Goal: Task Accomplishment & Management: Manage account settings

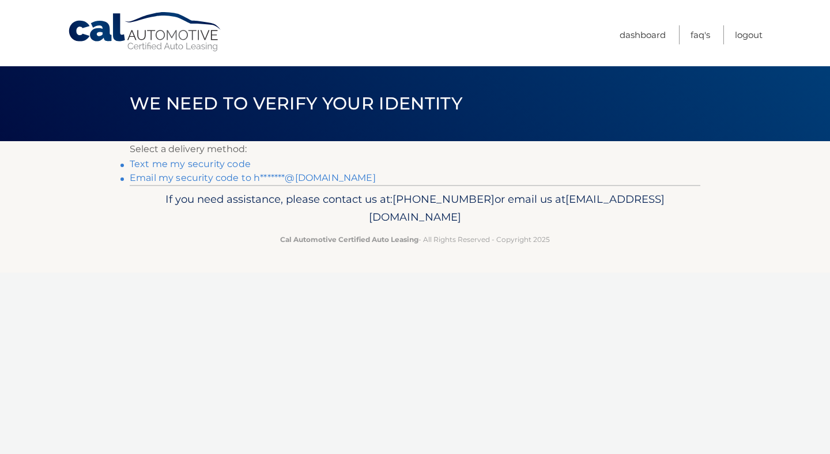
click at [187, 165] on link "Text me my security code" at bounding box center [190, 163] width 121 height 11
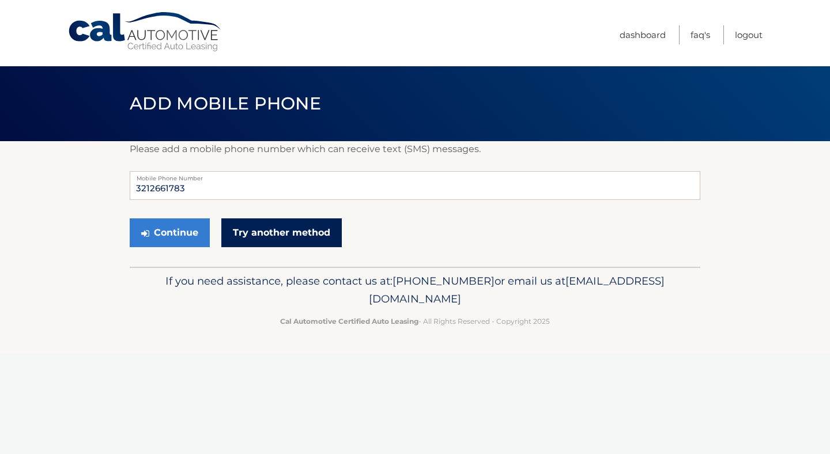
click at [263, 230] on link "Try another method" at bounding box center [281, 232] width 120 height 29
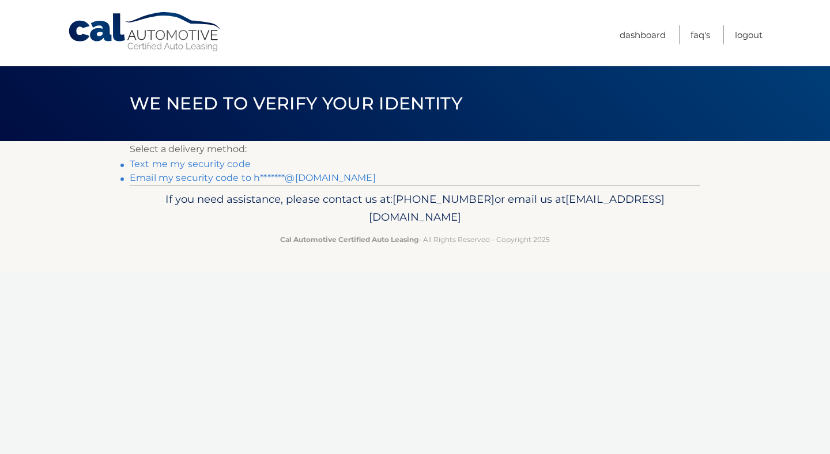
click at [198, 181] on link "Email my security code to h*******@[DOMAIN_NAME]" at bounding box center [253, 177] width 246 height 11
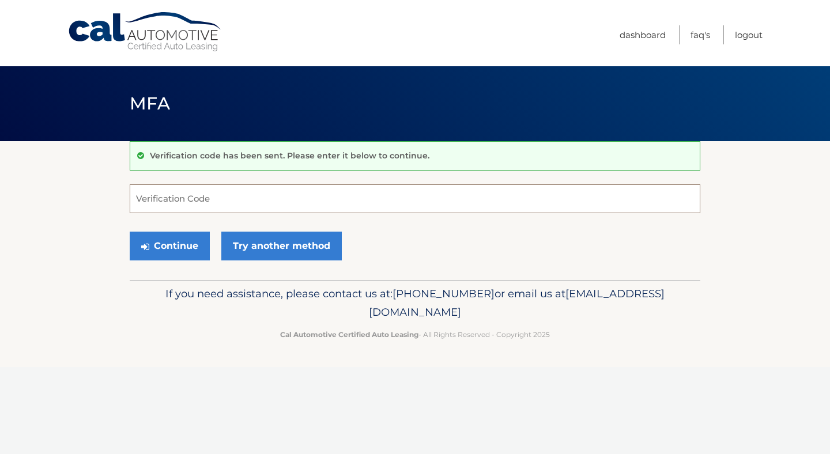
click at [186, 205] on input "Verification Code" at bounding box center [415, 198] width 571 height 29
type input "167388"
click at [187, 250] on button "Continue" at bounding box center [170, 246] width 80 height 29
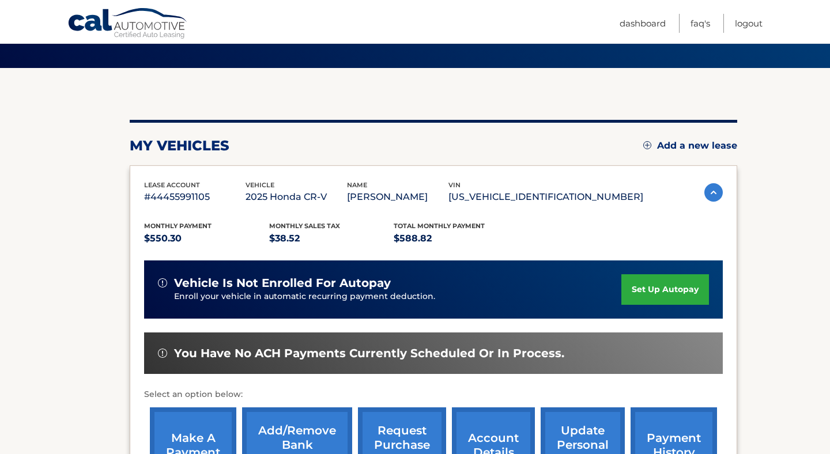
scroll to position [101, 0]
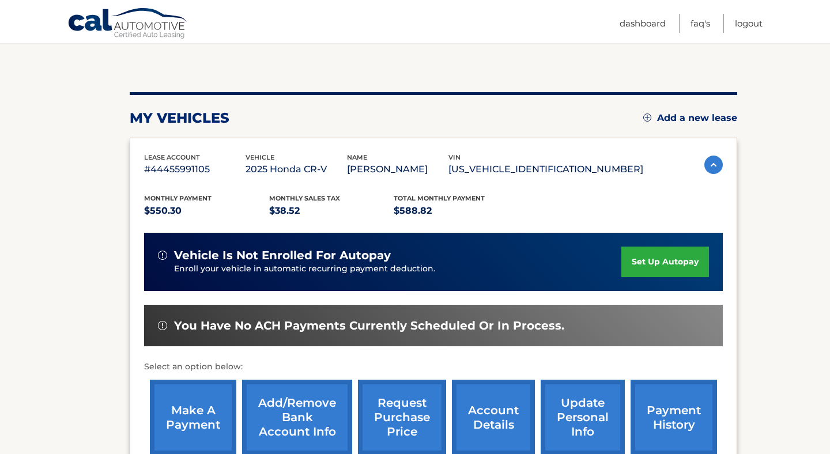
click at [659, 257] on link "set up autopay" at bounding box center [665, 262] width 88 height 31
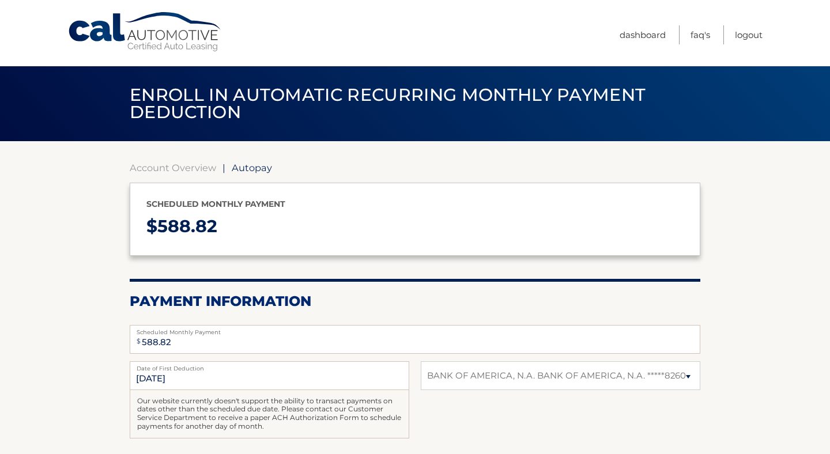
select select "MTkxOWJmYTctZjI0YS00YzdiLThjNTYtM2I4YWZiNjk3NzEx"
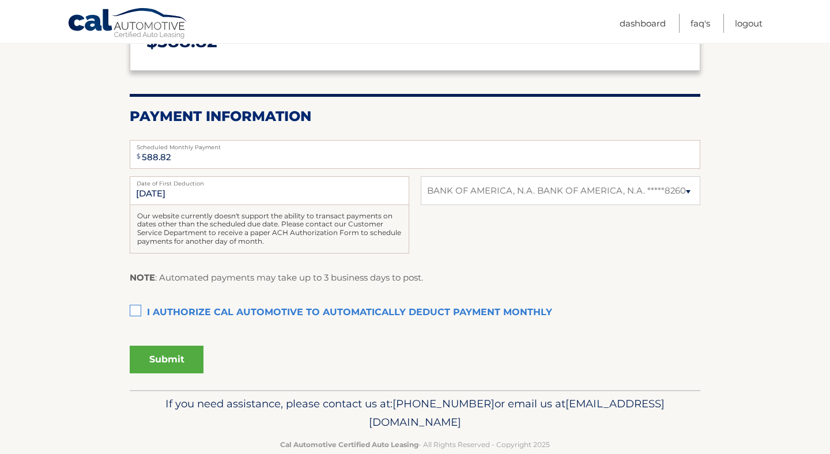
scroll to position [195, 0]
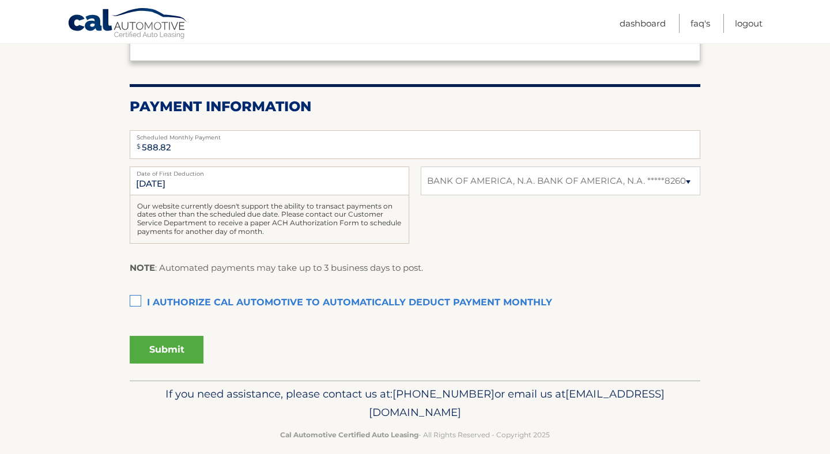
click at [136, 300] on label "I authorize cal automotive to automatically deduct payment monthly This checkbo…" at bounding box center [415, 303] width 571 height 23
click at [0, 0] on input "I authorize cal automotive to automatically deduct payment monthly This checkbo…" at bounding box center [0, 0] width 0 height 0
click at [689, 185] on select "Select Bank Account BANK OF AMERICA, N.A. BANK OF AMERICA, N.A. *****8260" at bounding box center [561, 181] width 280 height 29
click at [421, 167] on select "Select Bank Account BANK OF AMERICA, N.A. BANK OF AMERICA, N.A. *****8260" at bounding box center [561, 181] width 280 height 29
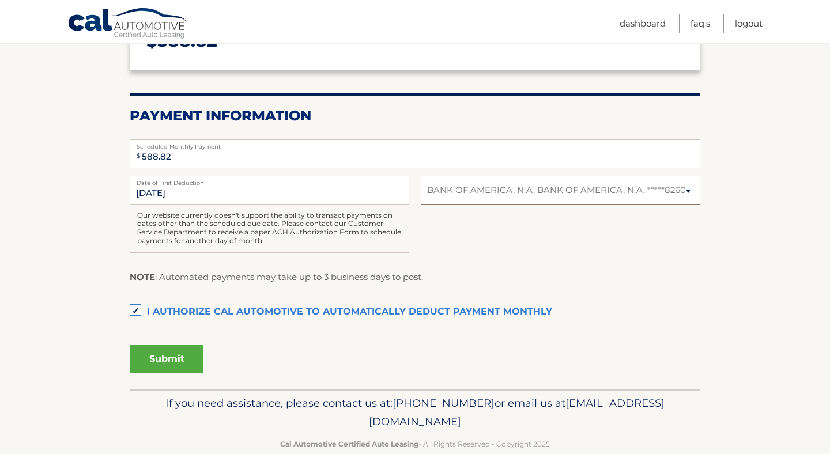
scroll to position [194, 0]
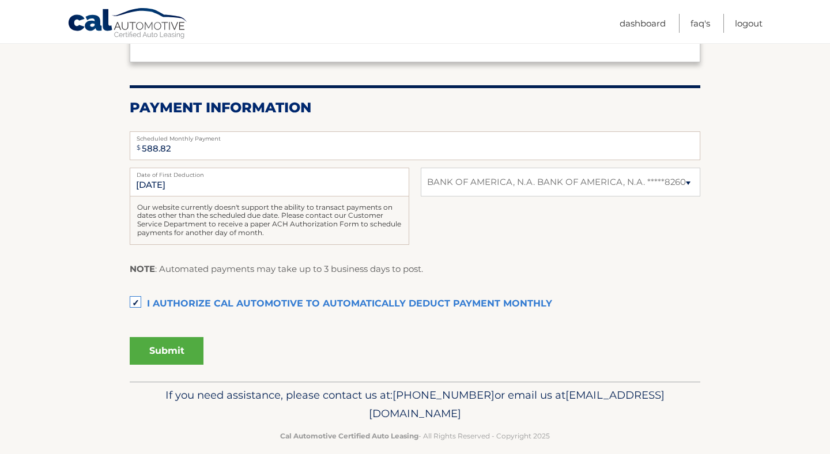
click at [166, 349] on button "Submit" at bounding box center [167, 351] width 74 height 28
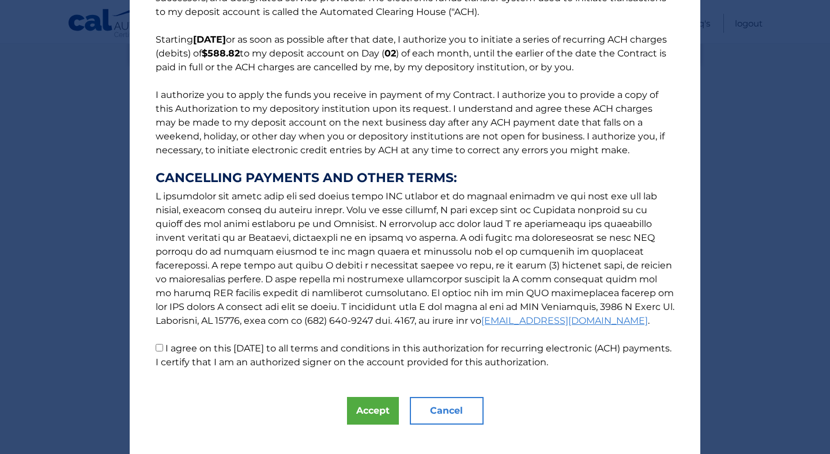
scroll to position [80, 0]
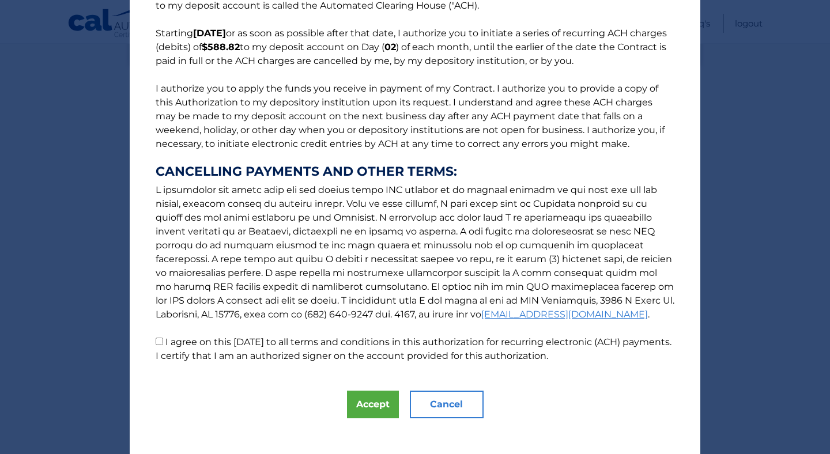
click at [159, 342] on input "I agree on this 09/08/2025 to all terms and conditions in this authorization fo…" at bounding box center [159, 341] width 7 height 7
checkbox input "true"
click at [375, 405] on button "Accept" at bounding box center [373, 405] width 52 height 28
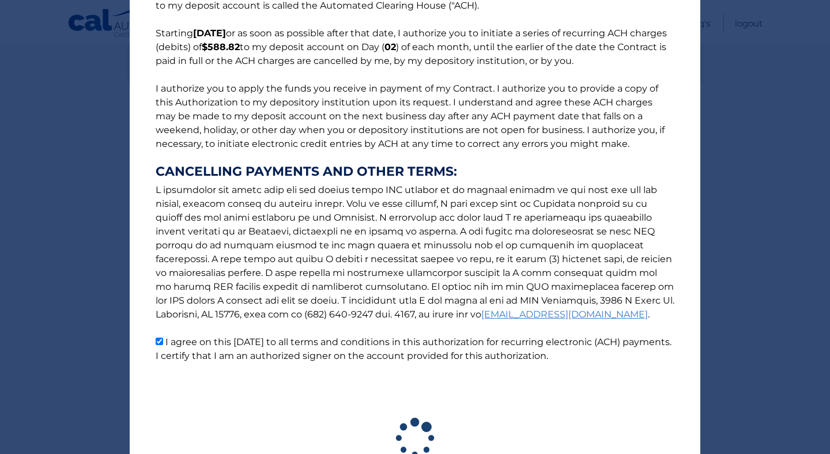
scroll to position [176, 0]
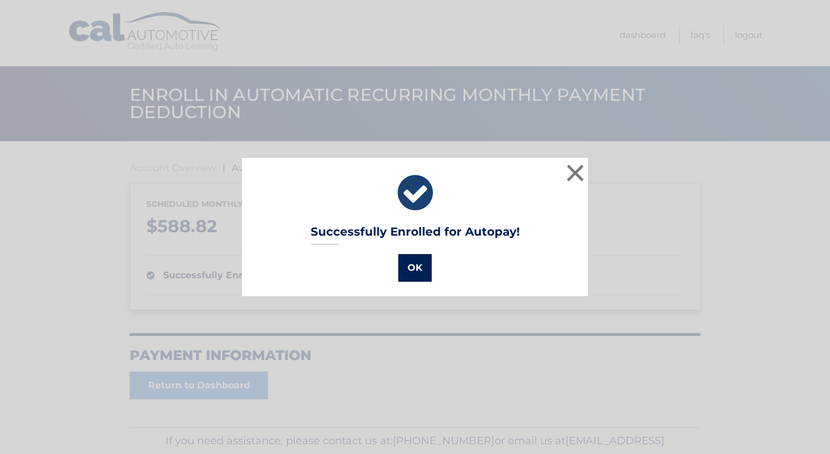
click at [420, 268] on button "OK" at bounding box center [414, 268] width 33 height 28
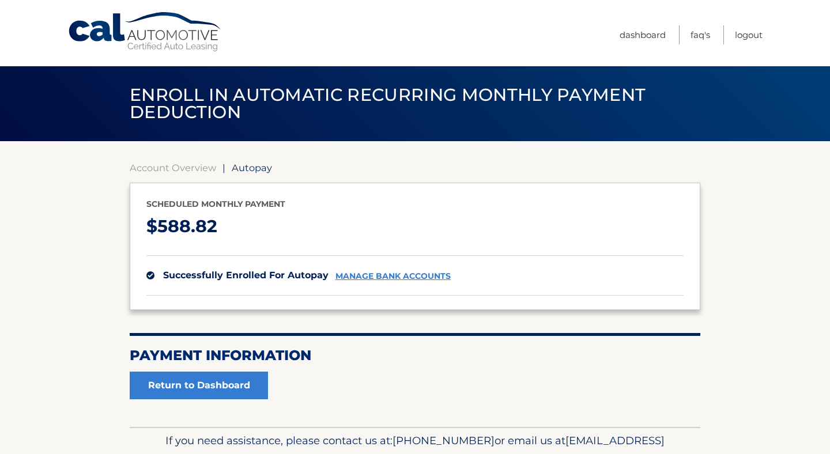
scroll to position [60, 0]
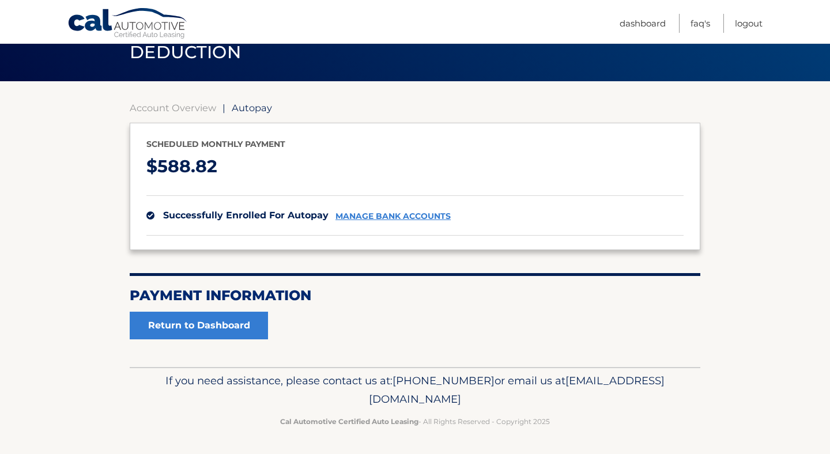
click at [391, 218] on link "manage bank accounts" at bounding box center [392, 217] width 115 height 10
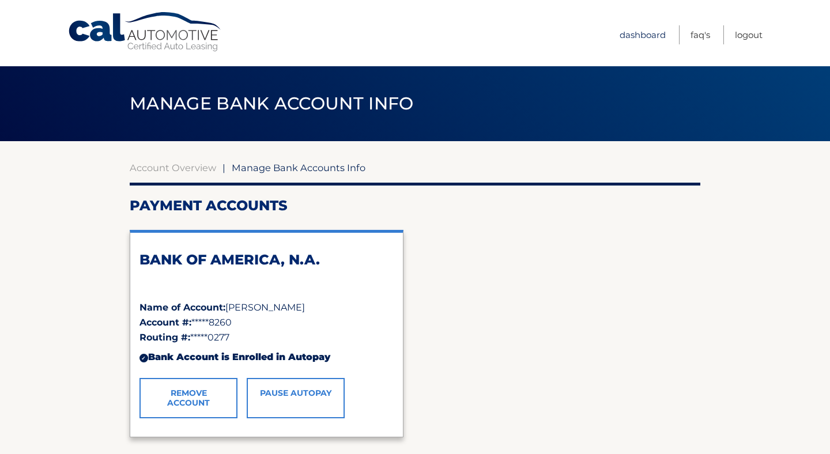
click at [646, 34] on link "Dashboard" at bounding box center [643, 34] width 46 height 19
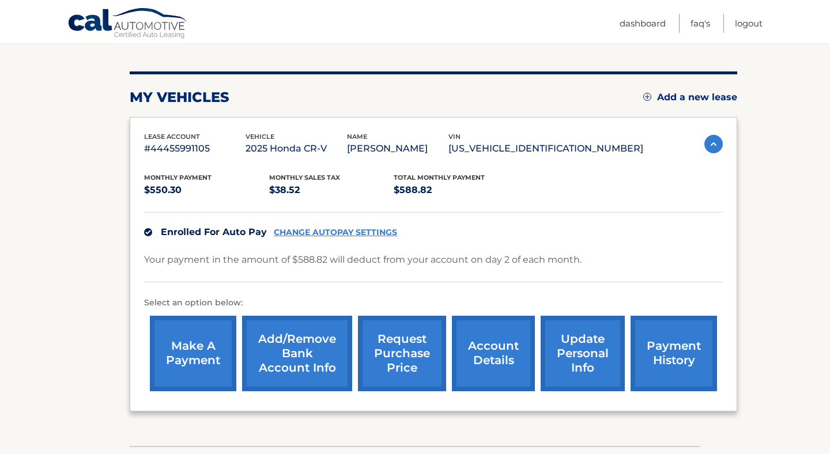
scroll to position [123, 0]
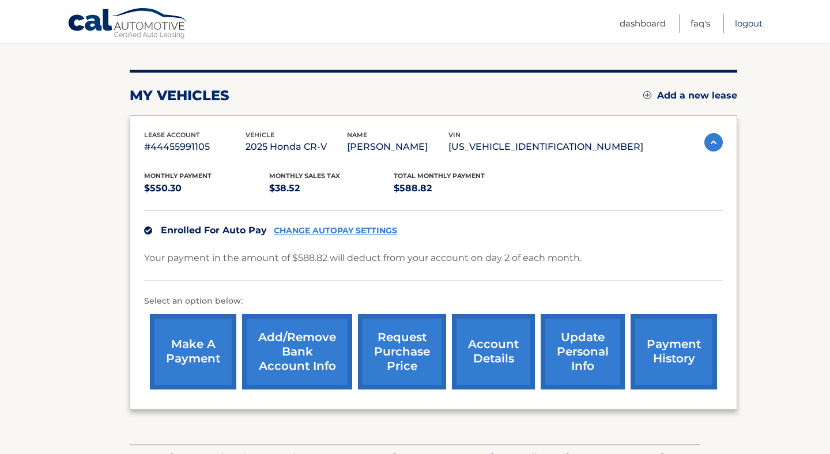
click at [744, 28] on link "Logout" at bounding box center [749, 23] width 28 height 19
